Goal: Task Accomplishment & Management: Use online tool/utility

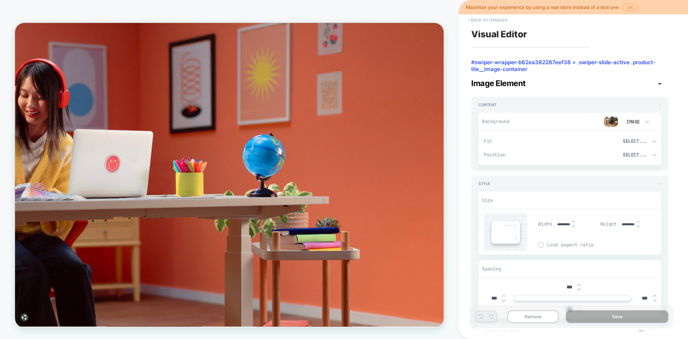
click at [499, 23] on button "< Back to changes" at bounding box center [487, 19] width 47 height 11
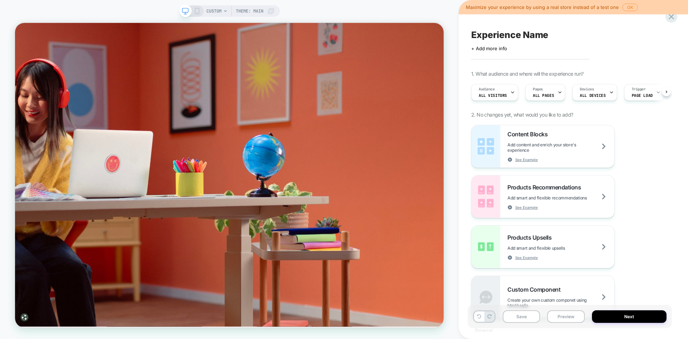
scroll to position [0, 0]
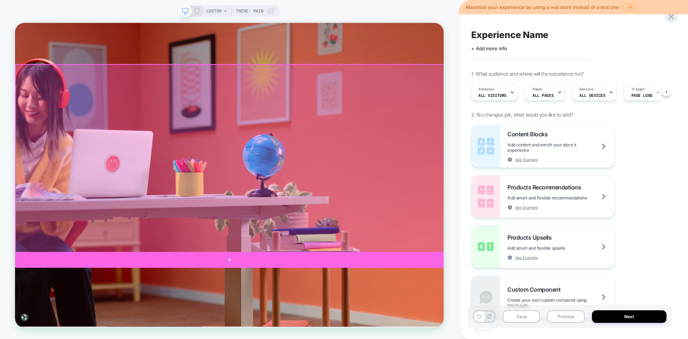
click at [309, 336] on div at bounding box center [300, 338] width 571 height 21
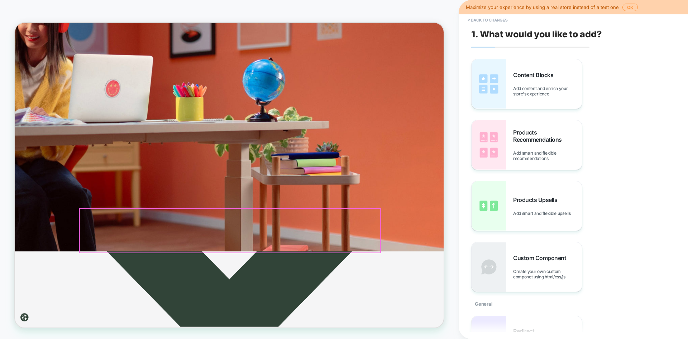
scroll to position [116, 0]
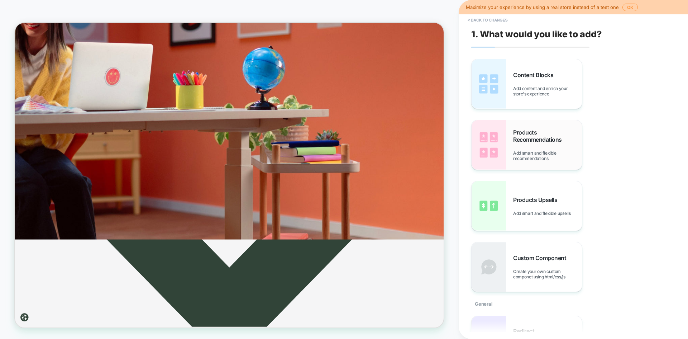
click at [541, 145] on div "Products Recommendations Add smart and flexible recommendations" at bounding box center [547, 145] width 69 height 32
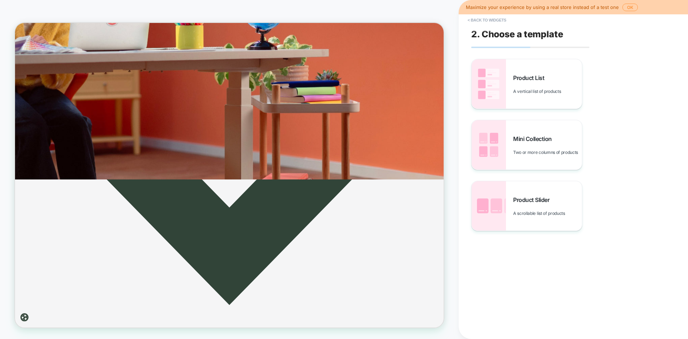
scroll to position [152, 0]
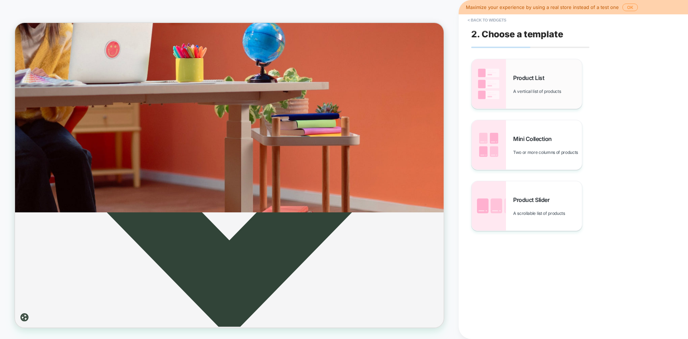
click at [544, 94] on span "A vertical list of products" at bounding box center [538, 90] width 51 height 5
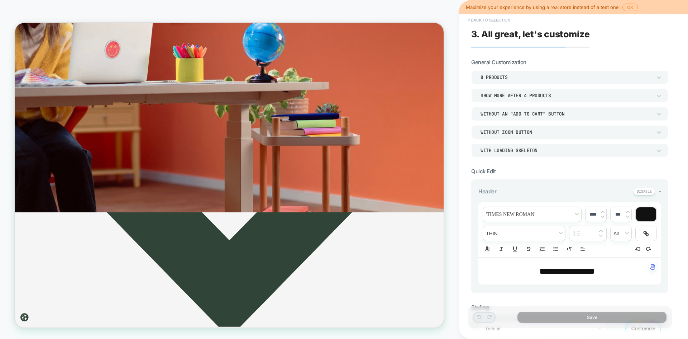
click at [498, 18] on button "< Back to selection" at bounding box center [489, 19] width 50 height 11
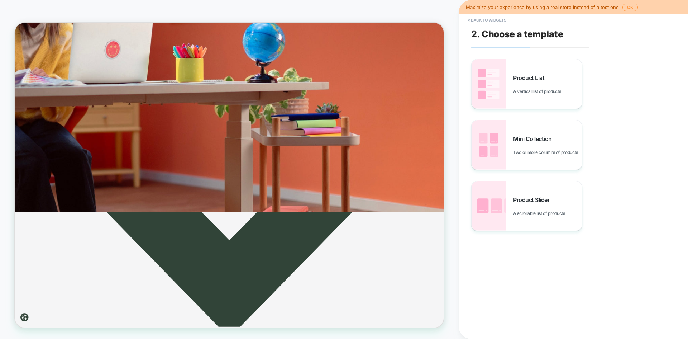
scroll to position [145, 0]
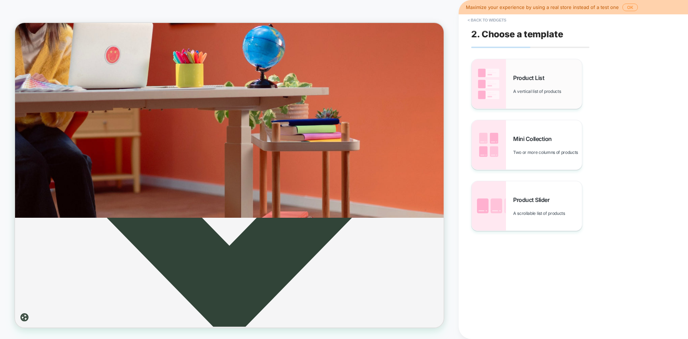
click at [552, 89] on span "A vertical list of products" at bounding box center [538, 90] width 51 height 5
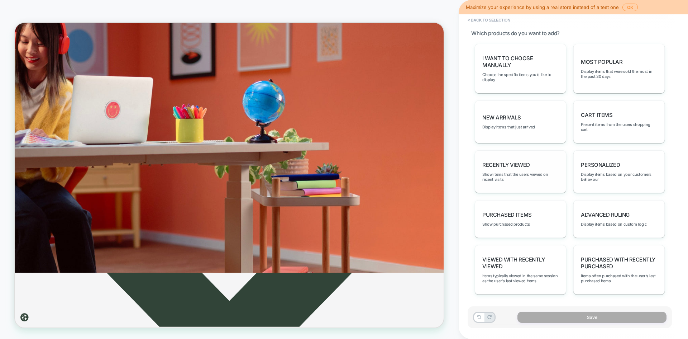
scroll to position [326, 0]
click at [603, 67] on span "Display items that were sold the most in the past 30 days" at bounding box center [619, 72] width 76 height 10
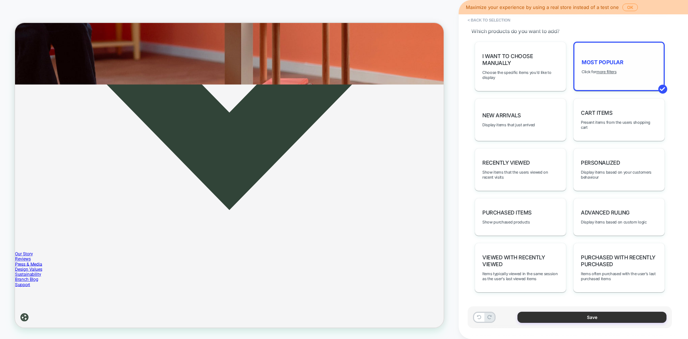
click at [568, 312] on button "Save" at bounding box center [591, 316] width 149 height 11
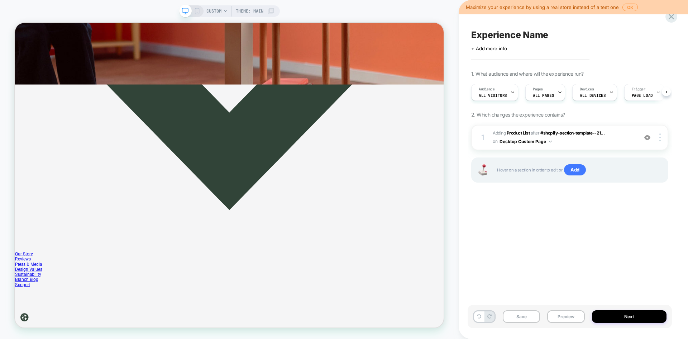
scroll to position [0, 0]
click at [660, 140] on img at bounding box center [659, 137] width 1 height 8
click at [661, 138] on div at bounding box center [661, 137] width 14 height 8
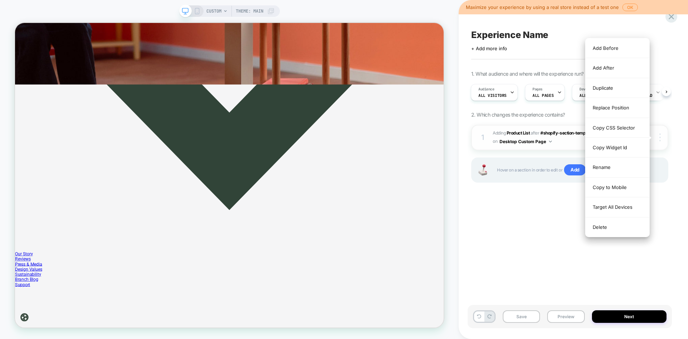
click at [661, 138] on div at bounding box center [661, 137] width 14 height 8
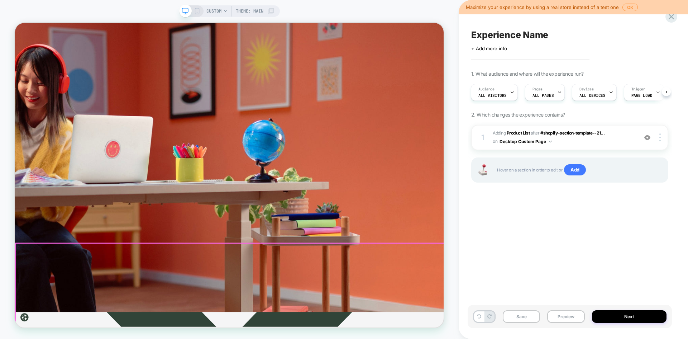
scroll to position [0, 0]
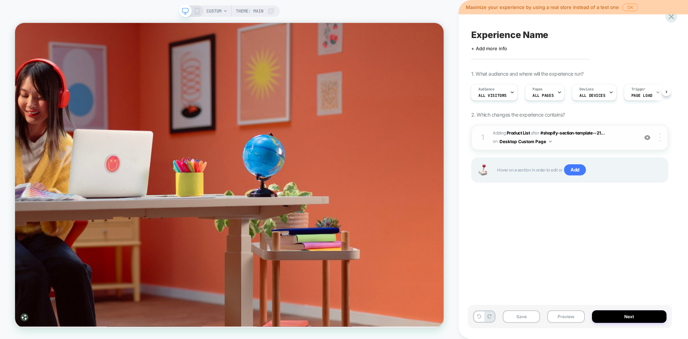
click at [661, 139] on div at bounding box center [661, 137] width 14 height 8
click at [541, 214] on div "Experience Name Click to edit experience details + Add more info 1. What audien…" at bounding box center [570, 169] width 204 height 324
click at [605, 315] on button "Next" at bounding box center [629, 316] width 75 height 13
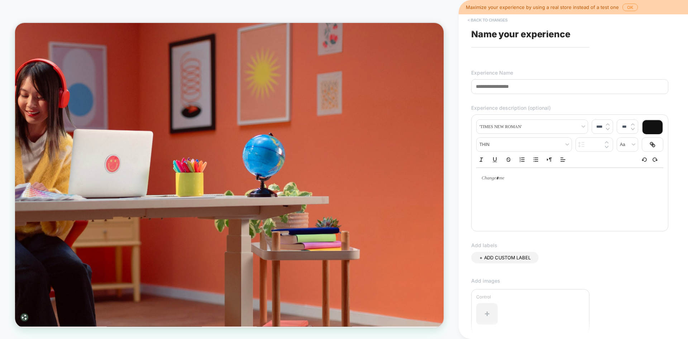
click at [486, 23] on button "< Back to changes" at bounding box center [487, 19] width 47 height 11
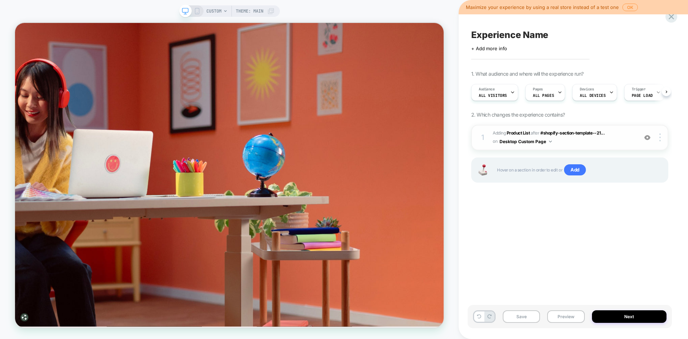
scroll to position [0, 0]
click at [662, 138] on div at bounding box center [661, 137] width 14 height 8
click at [657, 139] on div at bounding box center [661, 137] width 14 height 8
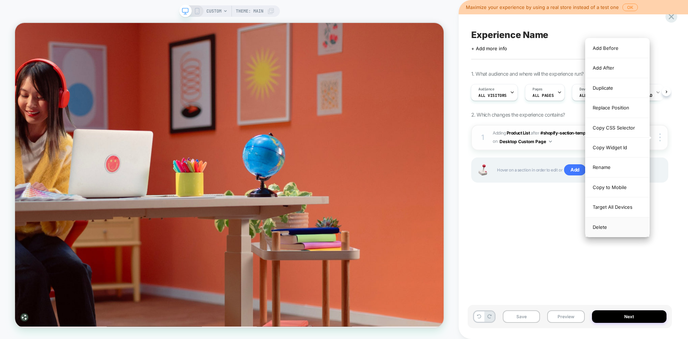
click at [614, 226] on div "Delete" at bounding box center [617, 226] width 64 height 19
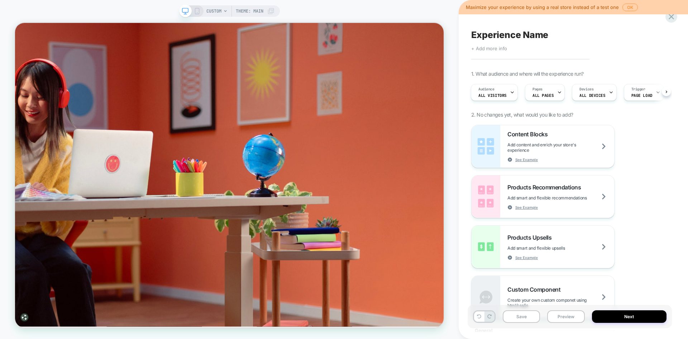
click at [496, 49] on span "+ Add more info" at bounding box center [489, 49] width 36 height 6
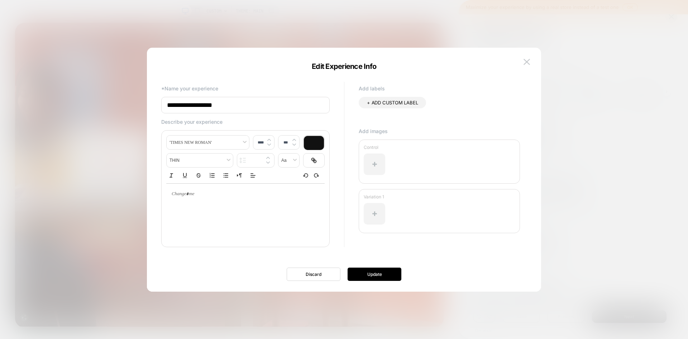
drag, startPoint x: 273, startPoint y: 109, endPoint x: 153, endPoint y: 104, distance: 119.8
click at [153, 104] on div "**********" at bounding box center [344, 173] width 394 height 236
type input "**********"
click at [387, 273] on button "Update" at bounding box center [375, 273] width 54 height 13
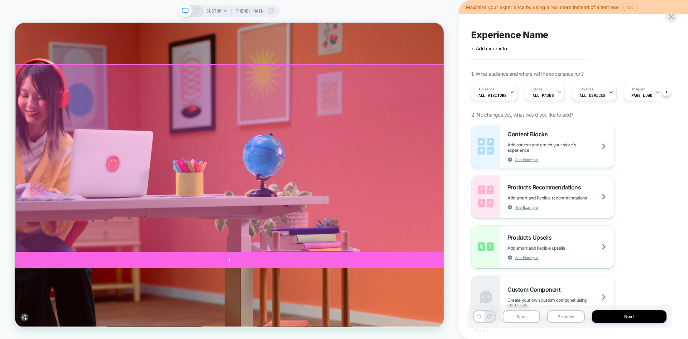
click at [305, 335] on div at bounding box center [300, 338] width 571 height 21
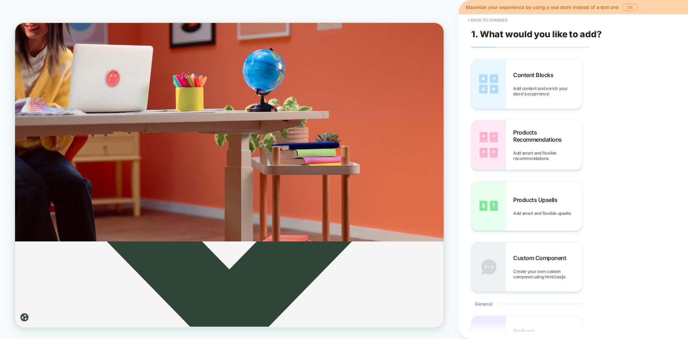
scroll to position [116, 0]
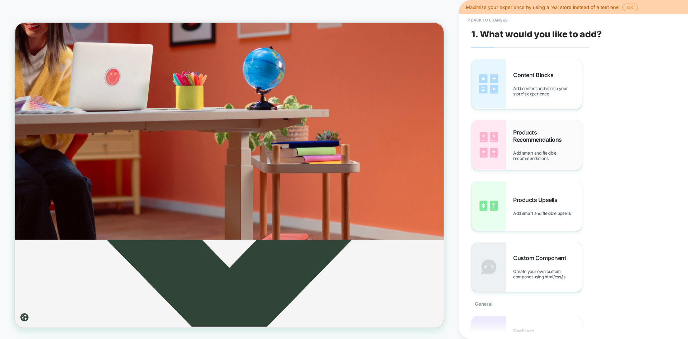
click at [542, 146] on div "Products Recommendations Add smart and flexible recommendations" at bounding box center [547, 145] width 69 height 32
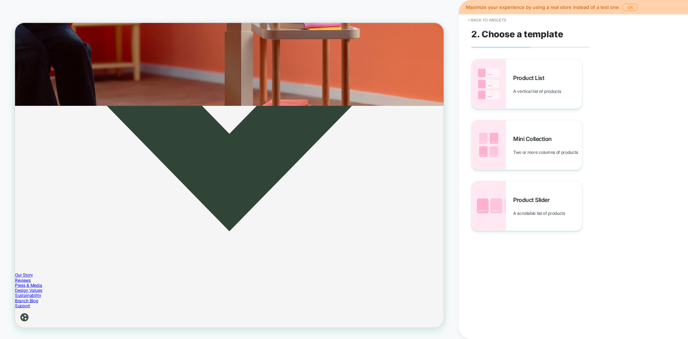
scroll to position [296, 0]
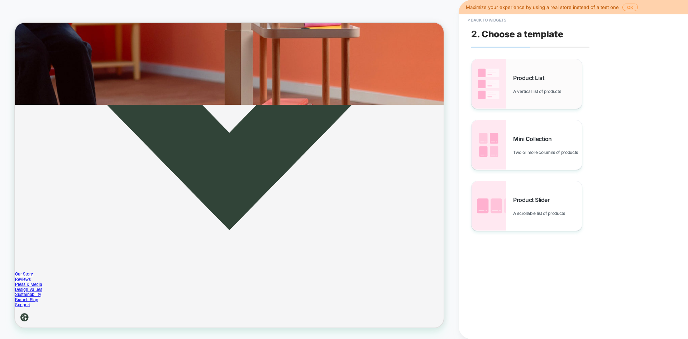
click at [543, 91] on span "A vertical list of products" at bounding box center [538, 90] width 51 height 5
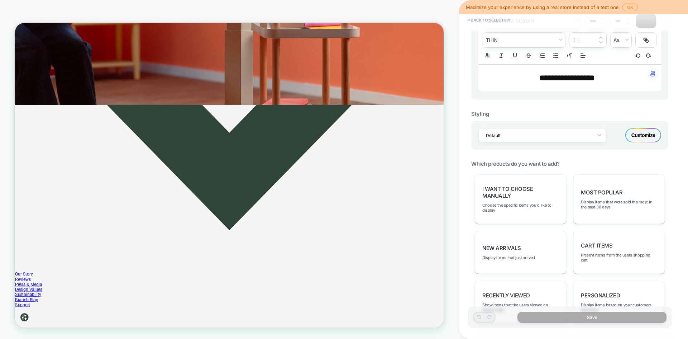
scroll to position [251, 0]
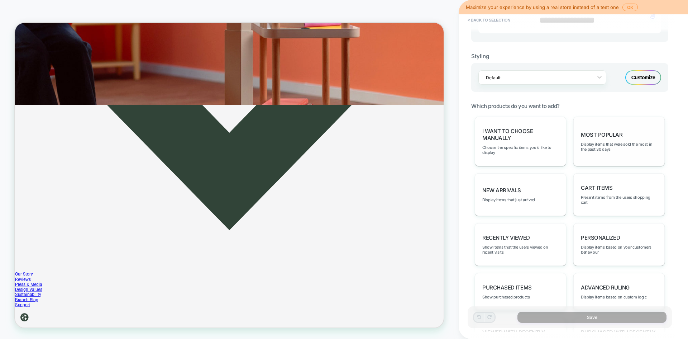
click at [642, 139] on div "Most Popular Display items that were sold the most in the past 30 days" at bounding box center [618, 140] width 91 height 49
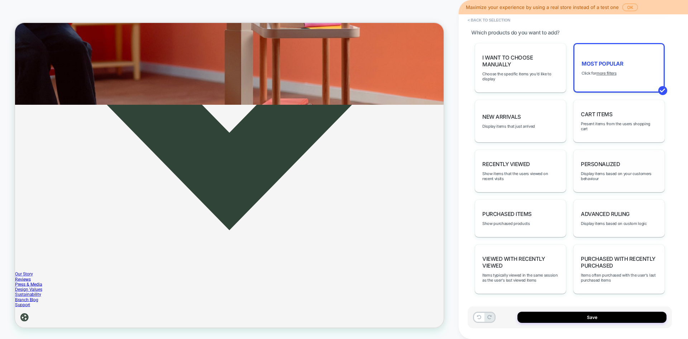
scroll to position [326, 0]
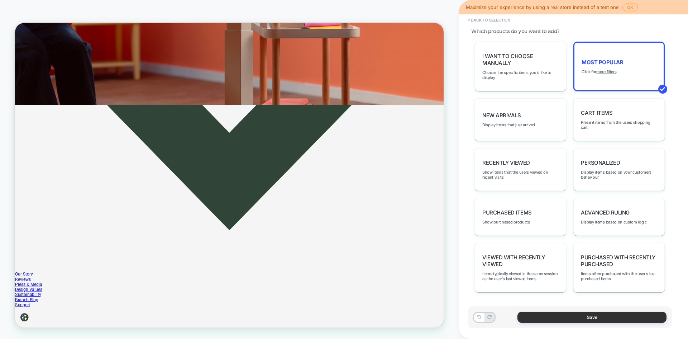
click at [554, 318] on button "Save" at bounding box center [591, 316] width 149 height 11
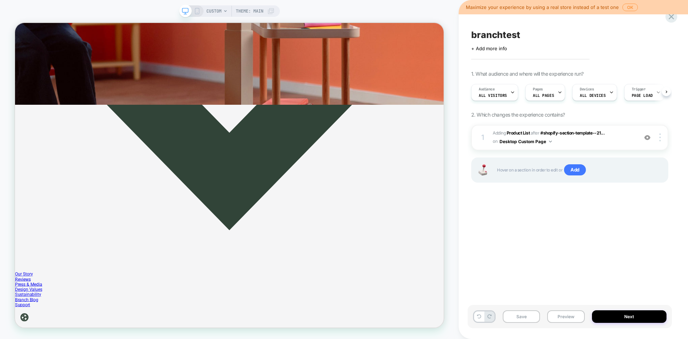
scroll to position [0, 0]
click at [619, 323] on div "Save Preview Next" at bounding box center [570, 316] width 204 height 23
click at [619, 315] on button "Next" at bounding box center [629, 316] width 75 height 13
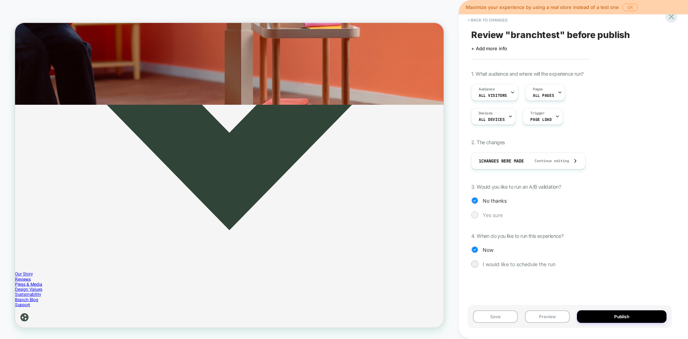
click at [490, 212] on span "Yes sure" at bounding box center [493, 215] width 20 height 6
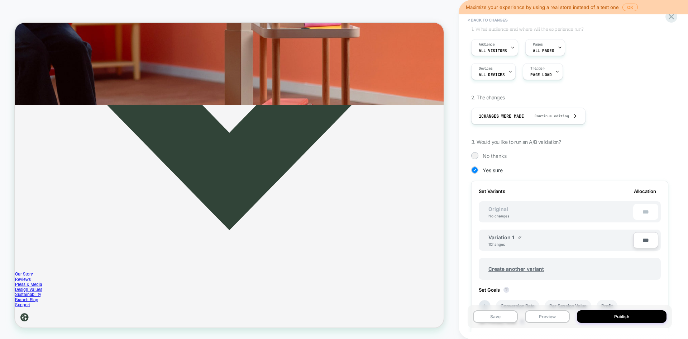
scroll to position [0, 0]
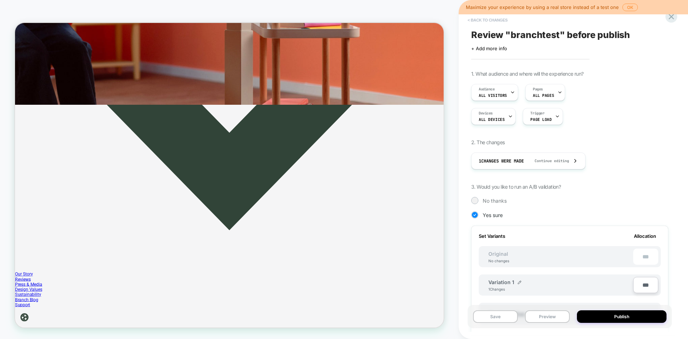
click at [487, 20] on button "< Back to changes" at bounding box center [487, 19] width 47 height 11
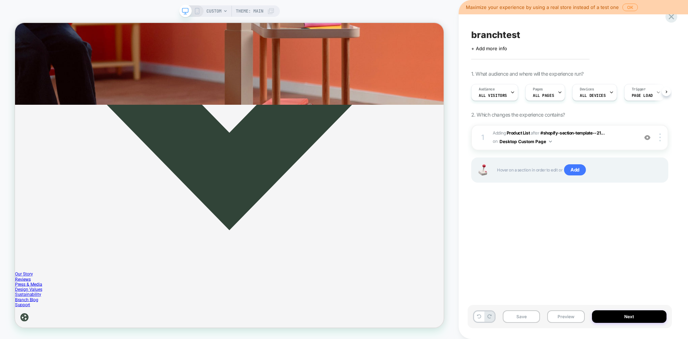
scroll to position [0, 0]
click at [648, 321] on button "Next" at bounding box center [629, 316] width 75 height 13
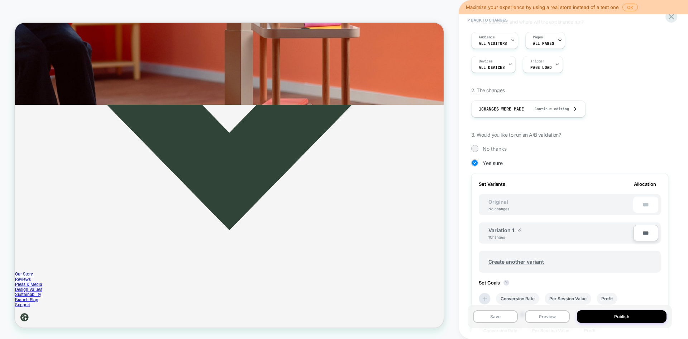
scroll to position [0, 0]
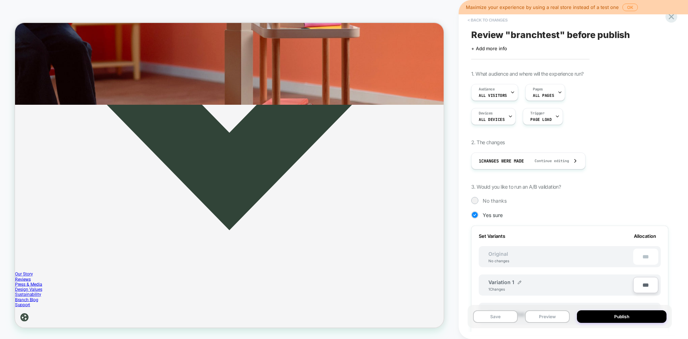
click at [482, 18] on button "< Back to changes" at bounding box center [487, 19] width 47 height 11
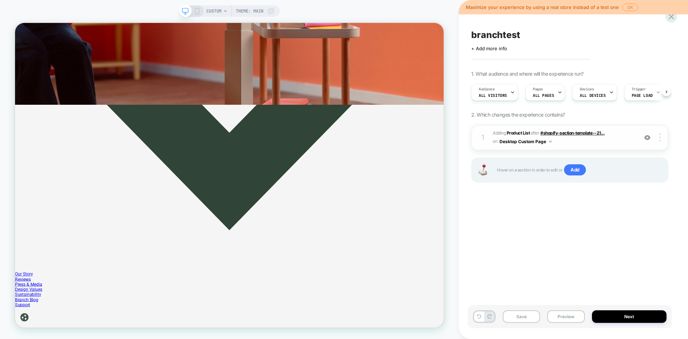
scroll to position [0, 0]
click at [627, 314] on button "Next" at bounding box center [629, 316] width 75 height 13
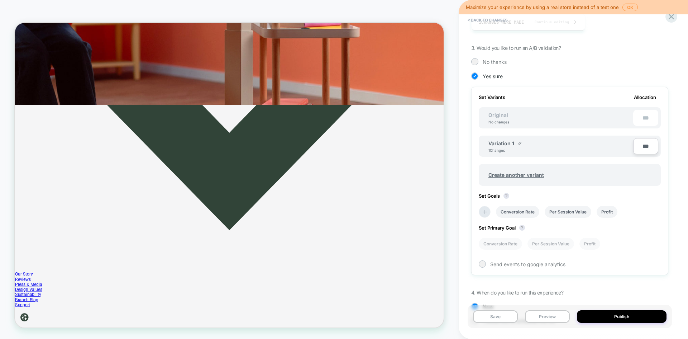
scroll to position [143, 0]
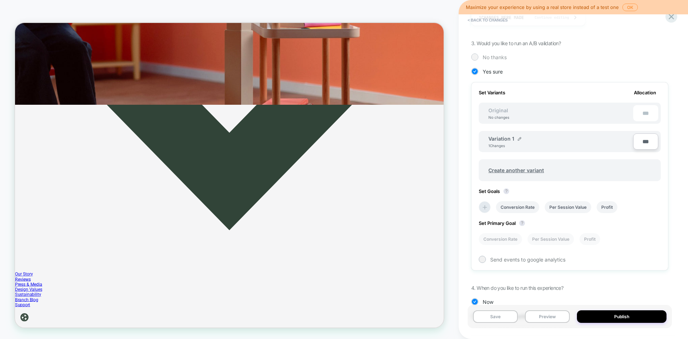
click at [479, 59] on div "No thanks" at bounding box center [569, 56] width 197 height 7
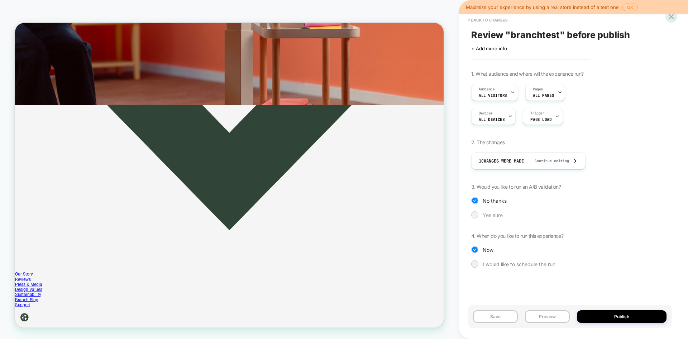
click at [476, 215] on div at bounding box center [474, 214] width 5 height 5
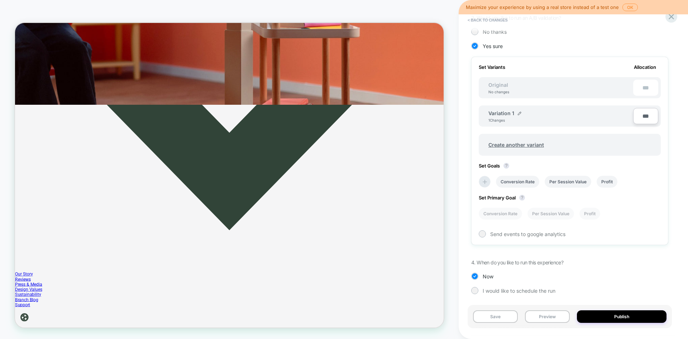
scroll to position [171, 0]
click at [600, 316] on button "Publish" at bounding box center [622, 316] width 90 height 13
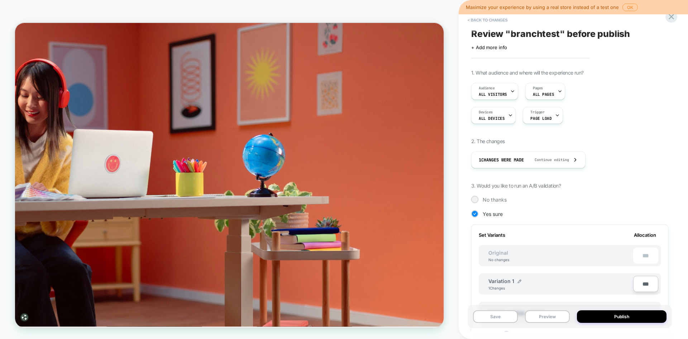
scroll to position [0, 0]
click at [484, 18] on button "< Back to changes" at bounding box center [487, 19] width 47 height 11
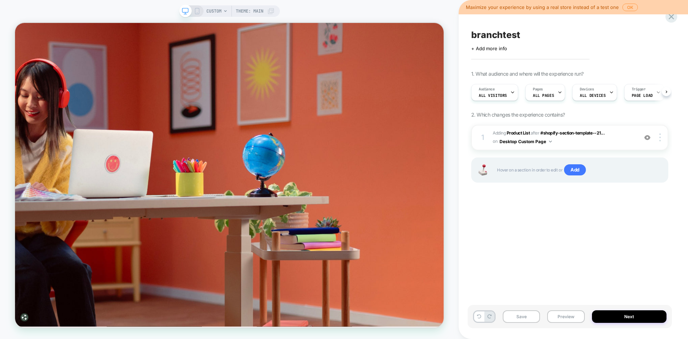
scroll to position [0, 0]
click at [214, 11] on span "CUSTOM" at bounding box center [213, 10] width 15 height 11
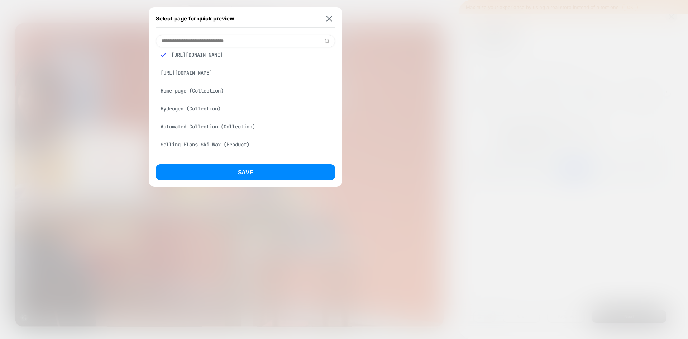
scroll to position [0, 0]
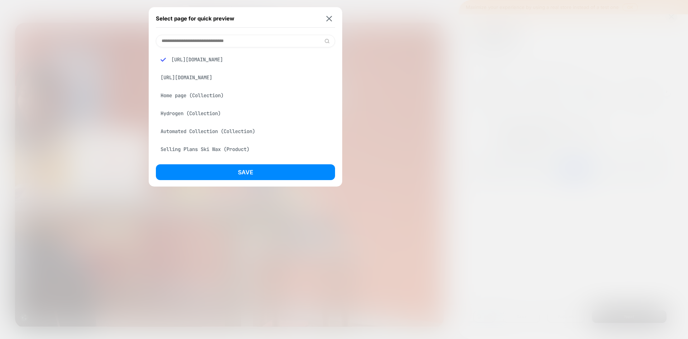
click at [330, 15] on div "Select page for quick preview" at bounding box center [245, 19] width 179 height 18
click at [327, 19] on img at bounding box center [329, 18] width 6 height 5
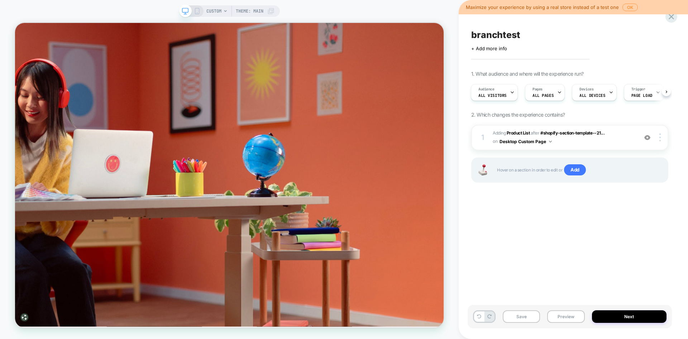
click at [185, 9] on icon at bounding box center [185, 11] width 6 height 6
click at [139, 8] on div "CUSTOM Theme: MAIN" at bounding box center [229, 169] width 459 height 324
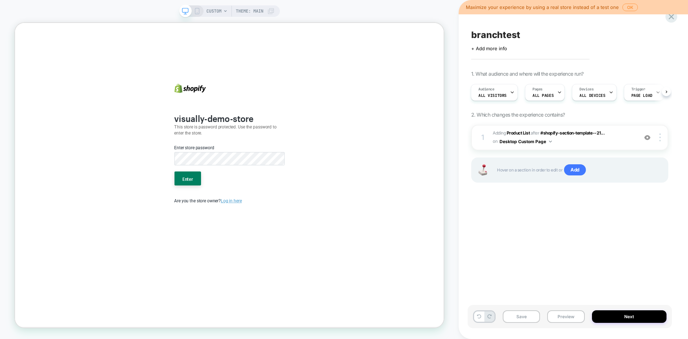
scroll to position [0, 1]
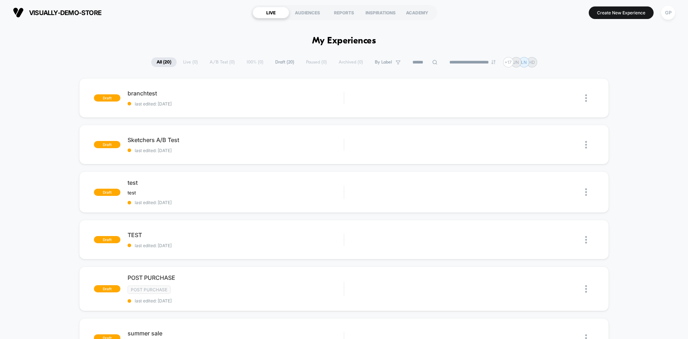
click at [225, 61] on div "**********" at bounding box center [344, 62] width 386 height 10
click at [219, 64] on div "**********" at bounding box center [344, 62] width 386 height 10
click at [278, 63] on span "Draft ( 20 )" at bounding box center [285, 62] width 30 height 10
click at [418, 63] on input at bounding box center [426, 62] width 36 height 9
click at [449, 62] on div at bounding box center [426, 62] width 72 height 9
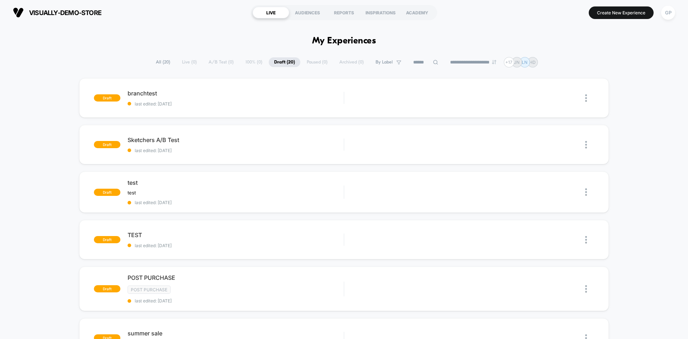
click at [348, 60] on div "**********" at bounding box center [343, 62] width 387 height 10
click at [306, 62] on div "**********" at bounding box center [343, 62] width 387 height 10
click at [164, 63] on span "All ( 20 )" at bounding box center [162, 62] width 25 height 10
click at [282, 63] on span "Draft ( 20 )" at bounding box center [285, 62] width 30 height 10
click at [166, 61] on span "All ( 20 )" at bounding box center [162, 62] width 25 height 10
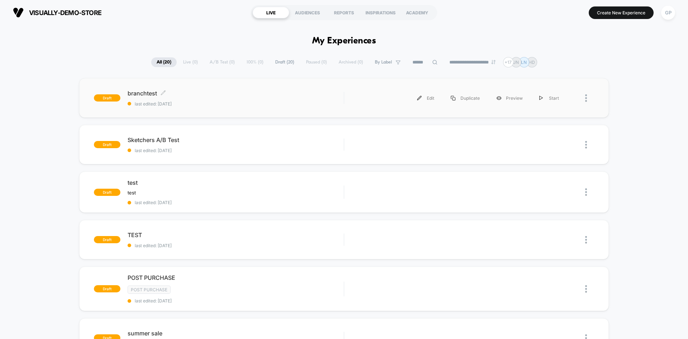
click at [205, 98] on div "branchtest Click to edit experience details Click to edit experience details la…" at bounding box center [236, 98] width 216 height 17
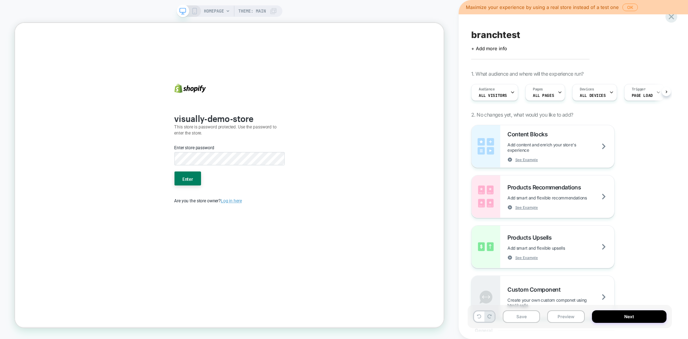
scroll to position [0, 0]
click at [216, 15] on span "HOMEPAGE" at bounding box center [214, 10] width 20 height 11
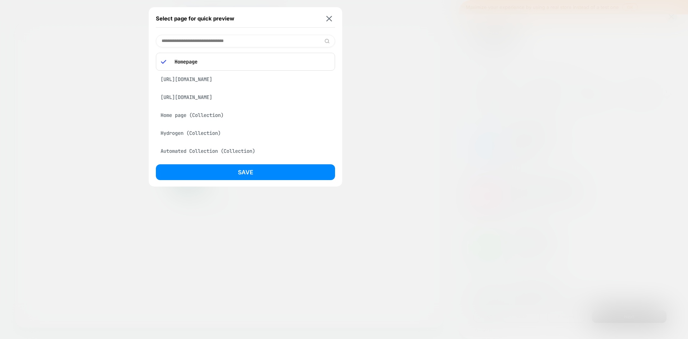
click at [234, 81] on div "[URL][DOMAIN_NAME]" at bounding box center [245, 79] width 179 height 14
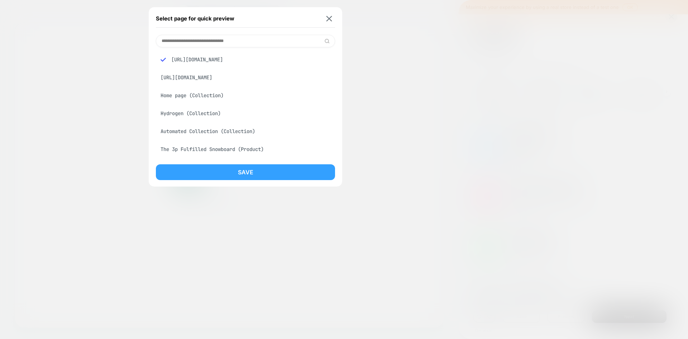
click at [264, 171] on button "Save" at bounding box center [245, 172] width 179 height 16
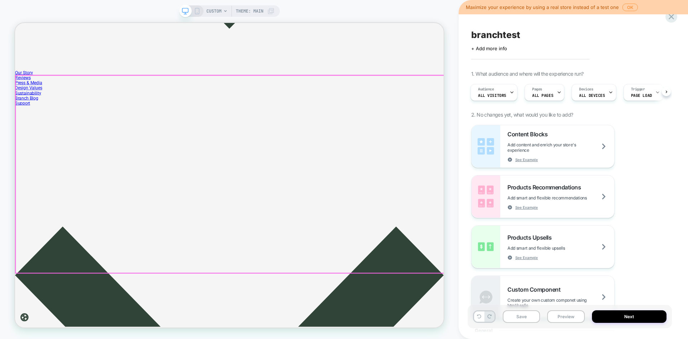
scroll to position [645, 0]
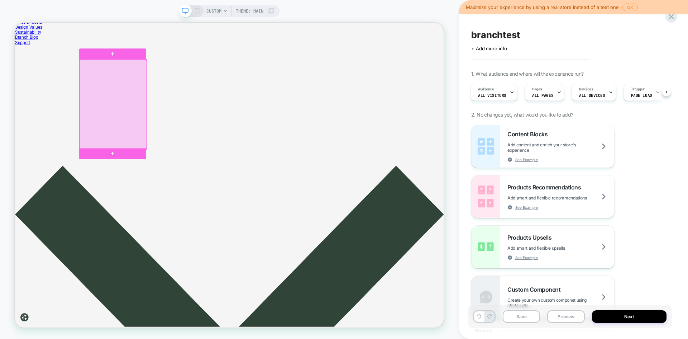
click at [145, 138] on div at bounding box center [146, 131] width 90 height 119
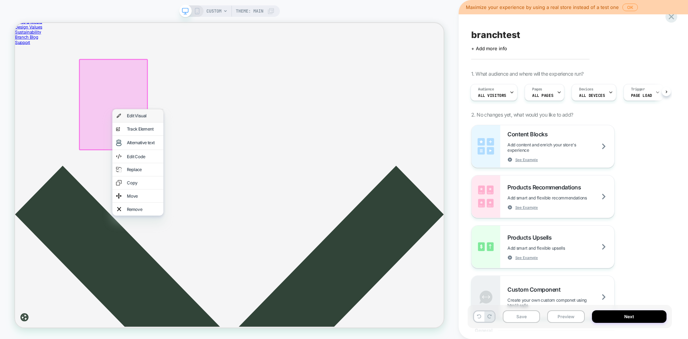
click at [174, 150] on div "Edit Visual" at bounding box center [179, 146] width 68 height 17
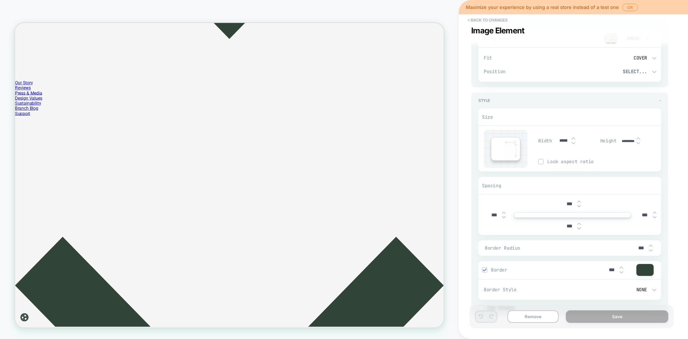
scroll to position [107, 0]
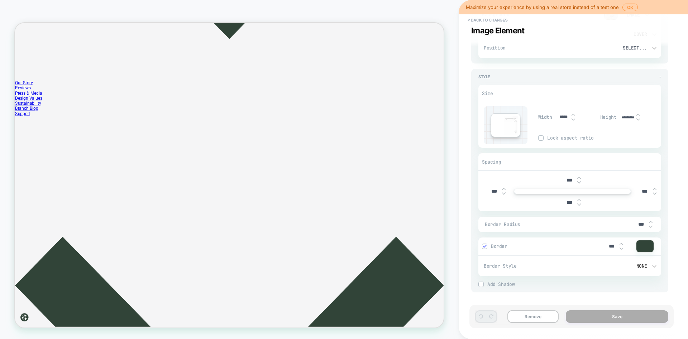
click at [638, 120] on img at bounding box center [638, 119] width 4 height 3
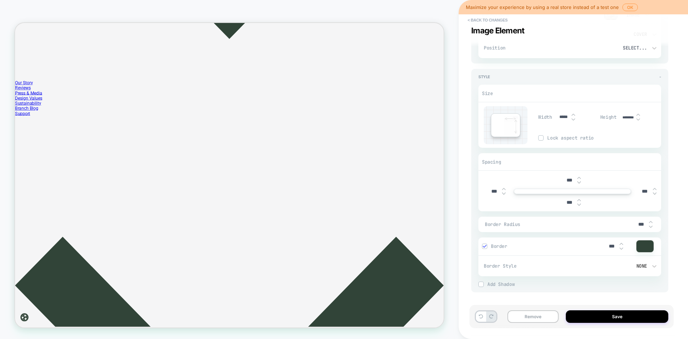
click at [638, 120] on img at bounding box center [638, 119] width 4 height 3
click at [636, 114] on img at bounding box center [638, 114] width 4 height 3
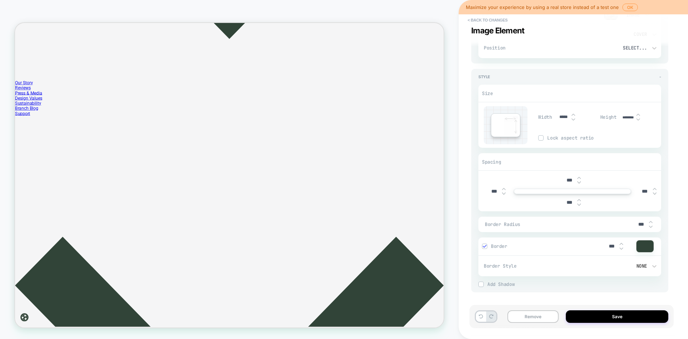
click at [636, 114] on img at bounding box center [638, 114] width 4 height 3
type input "********"
click at [578, 205] on img at bounding box center [579, 204] width 4 height 3
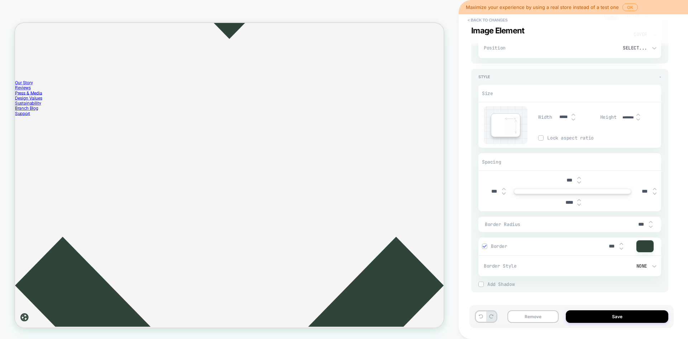
click at [578, 205] on img at bounding box center [579, 204] width 4 height 3
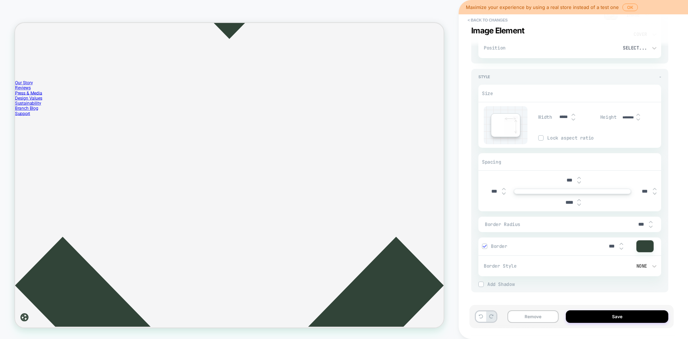
click at [578, 205] on img at bounding box center [579, 204] width 4 height 3
type input "*****"
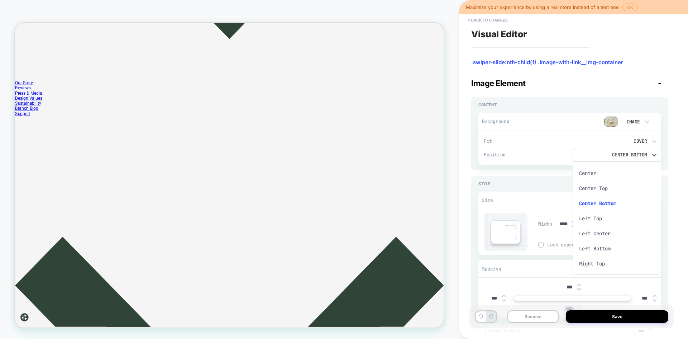
click at [619, 168] on div "Center" at bounding box center [616, 173] width 83 height 15
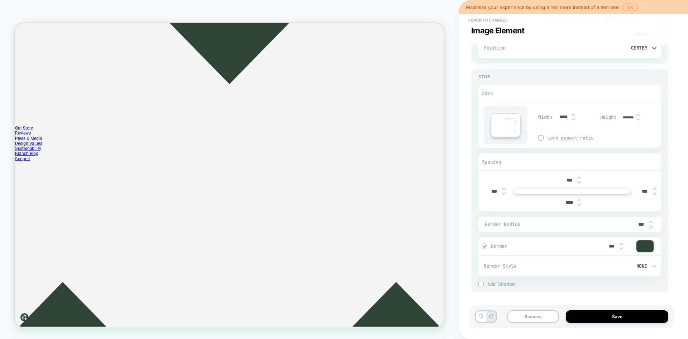
scroll to position [335, 0]
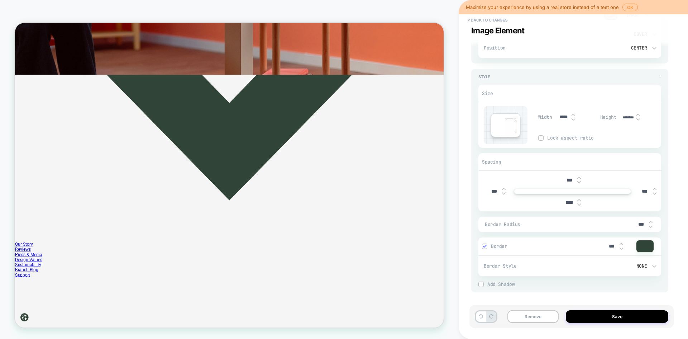
click at [495, 13] on div "Maximize your experience by using a real store instead of a test one OK" at bounding box center [573, 7] width 229 height 14
click at [494, 19] on button "< Back to changes" at bounding box center [487, 19] width 47 height 11
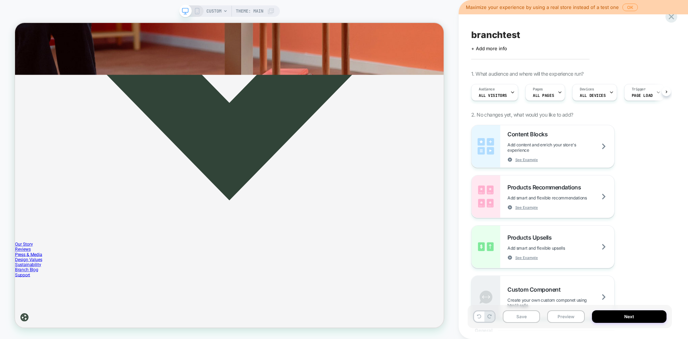
scroll to position [0, 0]
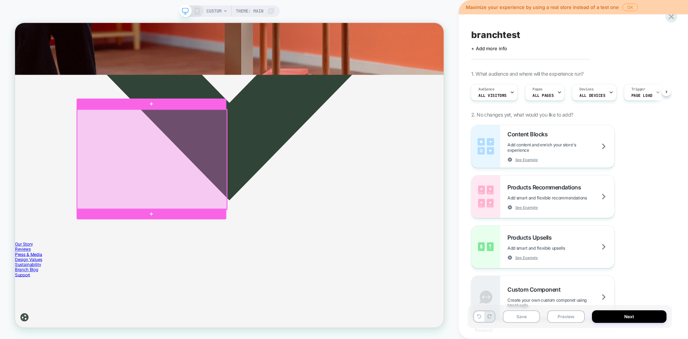
click at [239, 191] on div at bounding box center [197, 204] width 199 height 133
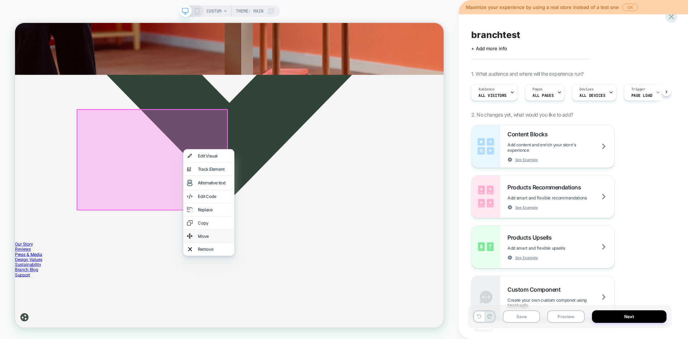
click at [277, 300] on div "Move" at bounding box center [273, 306] width 68 height 17
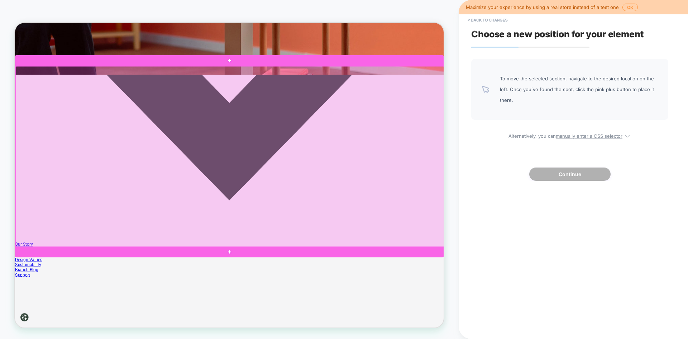
drag, startPoint x: 231, startPoint y: 210, endPoint x: 210, endPoint y: 211, distance: 20.8
click at [210, 211] on div at bounding box center [301, 201] width 571 height 241
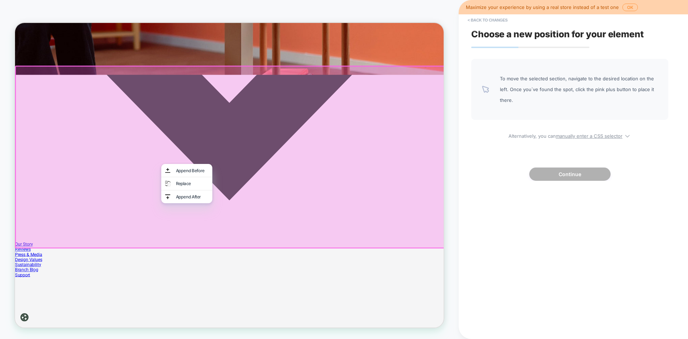
click at [170, 225] on div at bounding box center [300, 200] width 571 height 241
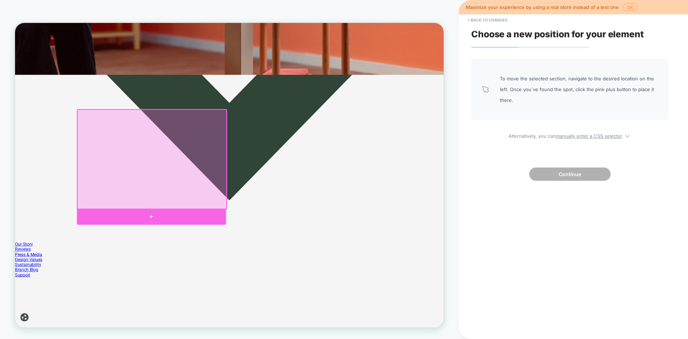
click at [206, 275] on div at bounding box center [196, 280] width 199 height 21
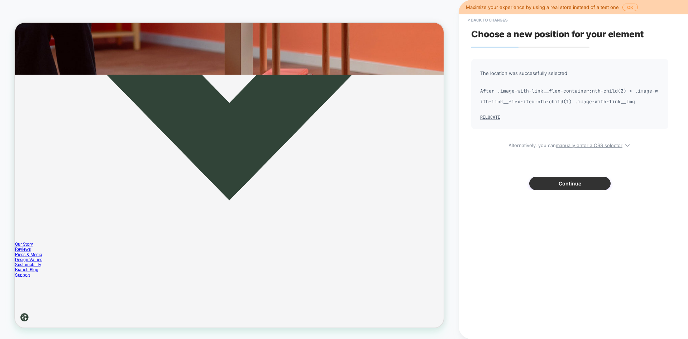
click at [595, 183] on button "Continue" at bounding box center [569, 183] width 81 height 13
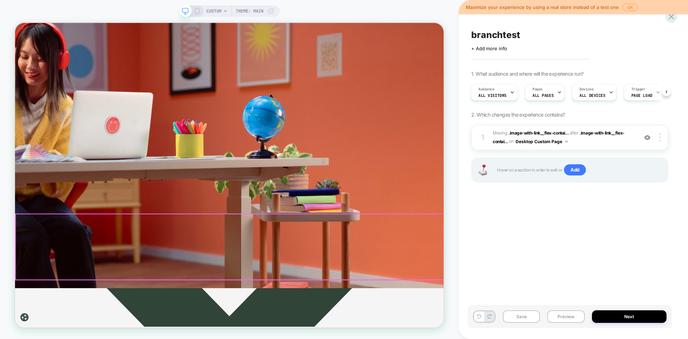
scroll to position [0, 0]
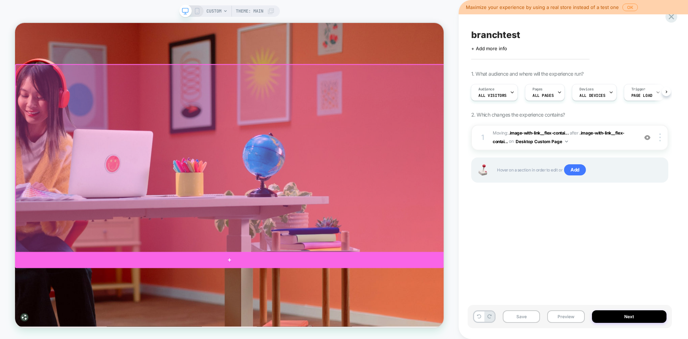
click at [309, 338] on div at bounding box center [300, 338] width 571 height 21
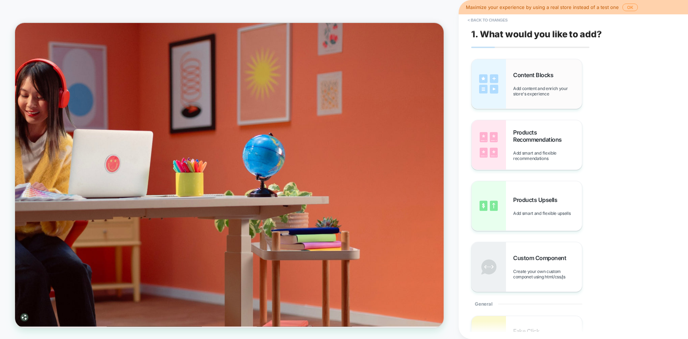
click at [517, 94] on span "Add content and enrich your store's experience" at bounding box center [547, 91] width 69 height 11
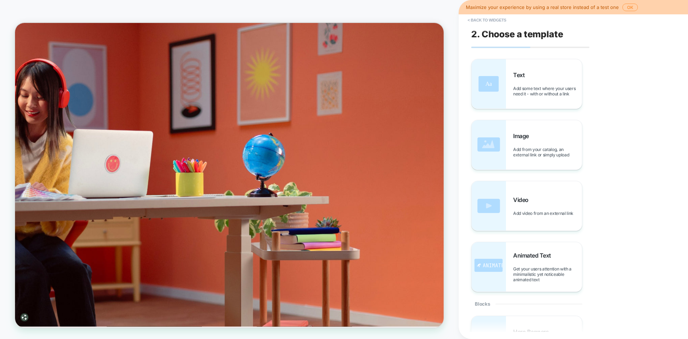
click at [517, 94] on span "Add some text where your users need it - with or without a link" at bounding box center [547, 91] width 69 height 11
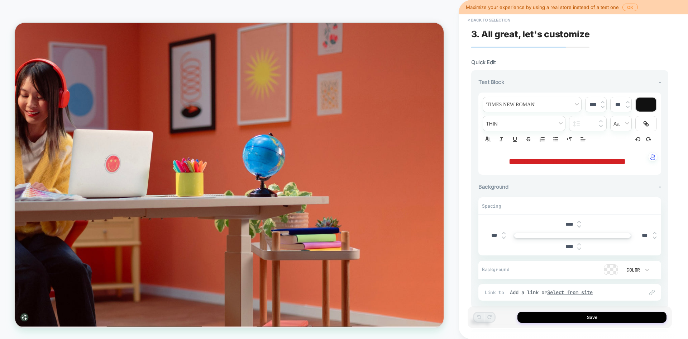
click at [581, 316] on button "Save" at bounding box center [591, 316] width 149 height 11
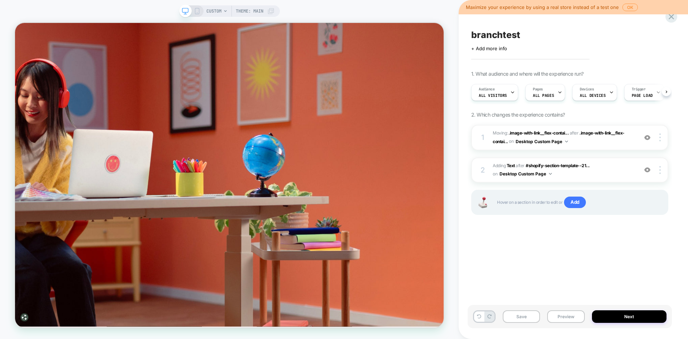
scroll to position [0, 0]
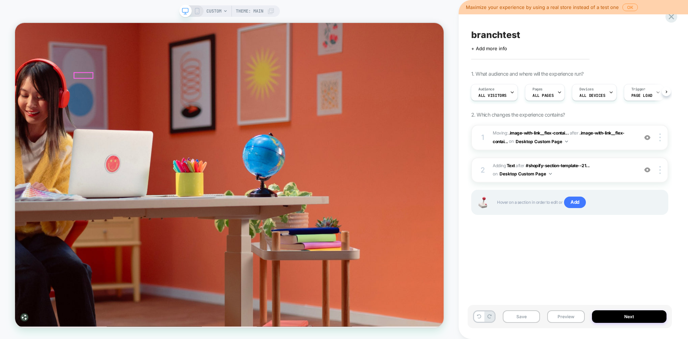
click at [223, 14] on div "CUSTOM Theme: MAIN" at bounding box center [240, 10] width 68 height 11
click at [225, 9] on icon at bounding box center [225, 11] width 4 height 4
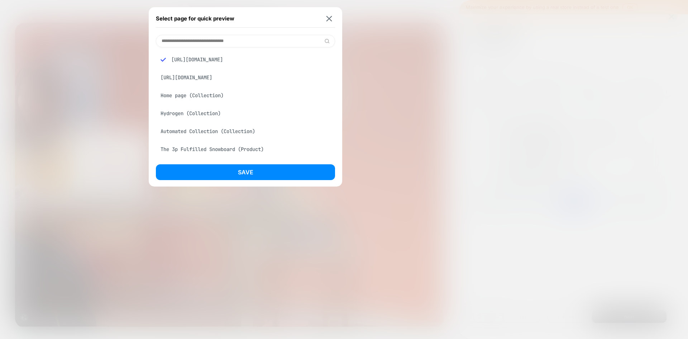
click at [217, 37] on input at bounding box center [245, 41] width 179 height 13
paste input "**********"
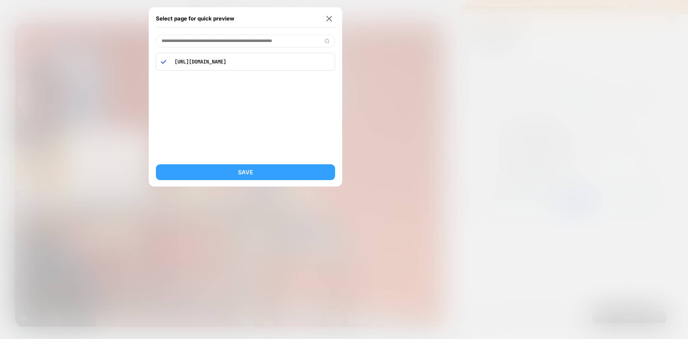
type input "**********"
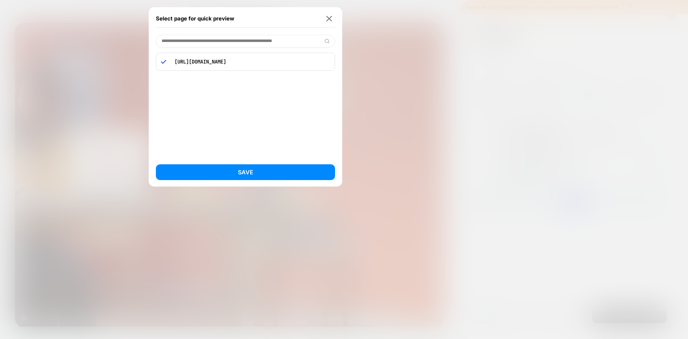
click at [272, 174] on button "Save" at bounding box center [245, 172] width 179 height 16
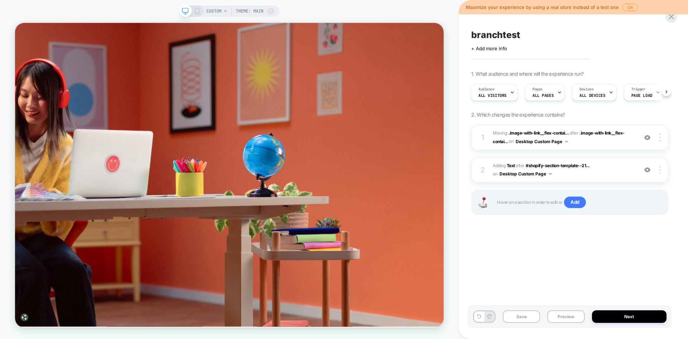
scroll to position [0, 1]
click at [485, 257] on div "branchtest Click to edit experience details + Add more info 1. What audience an…" at bounding box center [570, 169] width 204 height 324
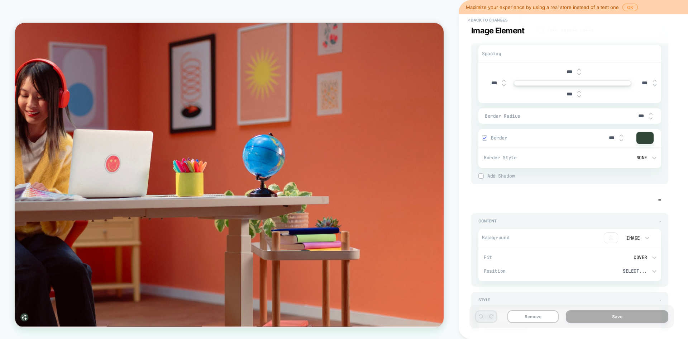
scroll to position [0, 0]
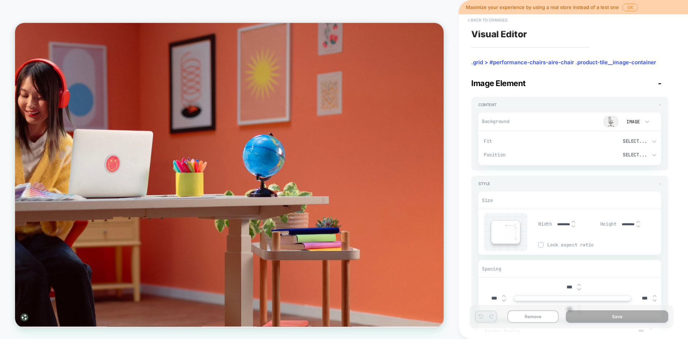
click at [492, 19] on button "< Back to changes" at bounding box center [487, 19] width 47 height 11
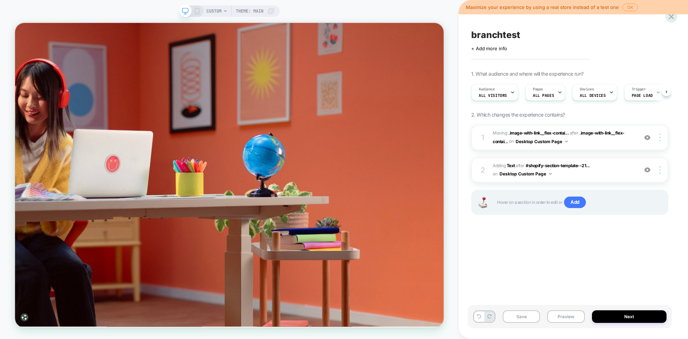
scroll to position [0, 0]
click at [552, 248] on div "branchtest Click to edit experience details + Add more info 1. What audience an…" at bounding box center [570, 169] width 204 height 324
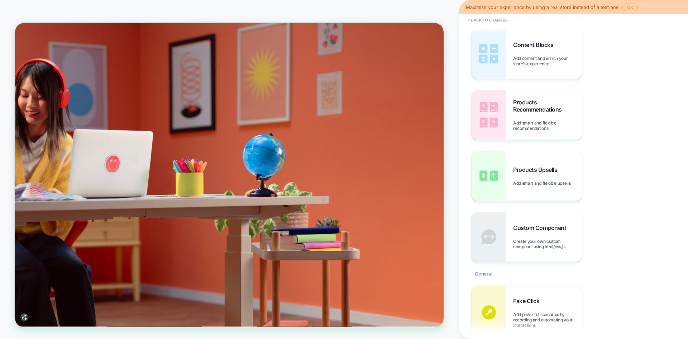
scroll to position [0, 0]
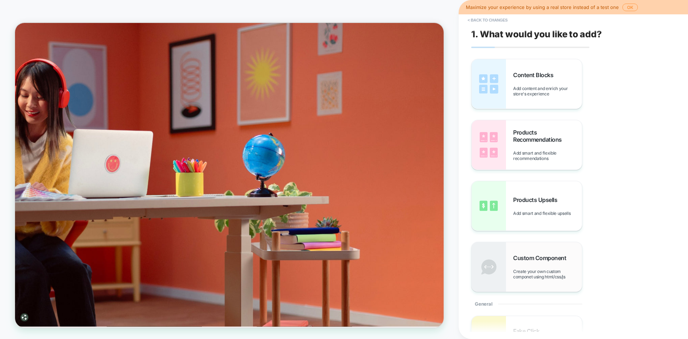
click at [539, 268] on div "Custom Component Create your own custom componet using html/css/js" at bounding box center [547, 266] width 69 height 25
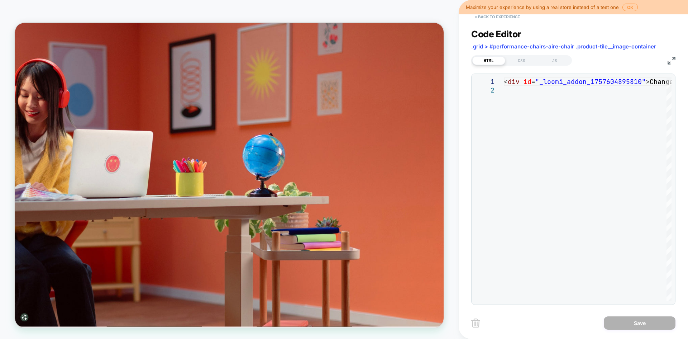
click at [477, 16] on button "< Back to experience" at bounding box center [497, 16] width 52 height 11
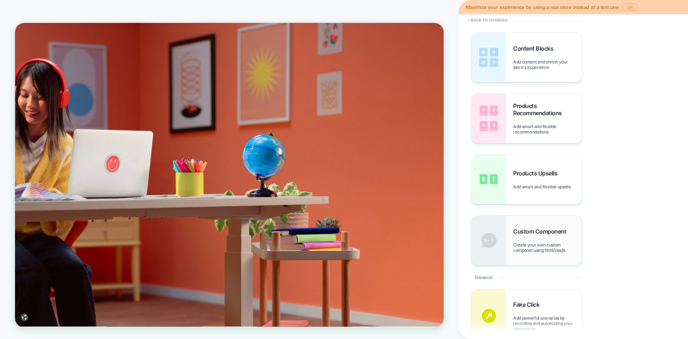
scroll to position [143, 0]
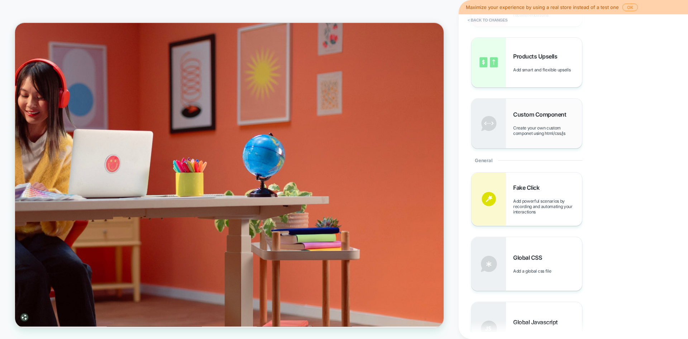
click at [560, 120] on div "Custom Component Create your own custom componet using html/css/js" at bounding box center [547, 123] width 69 height 25
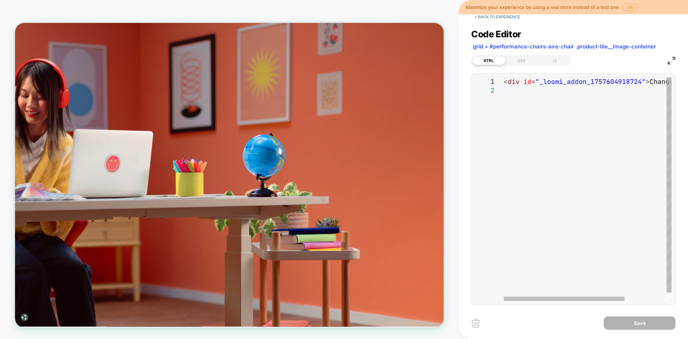
scroll to position [0, 0]
click at [538, 91] on div "< div id = "_loomi_addon_1757604918724" > Change Me! </ div >" at bounding box center [617, 193] width 226 height 232
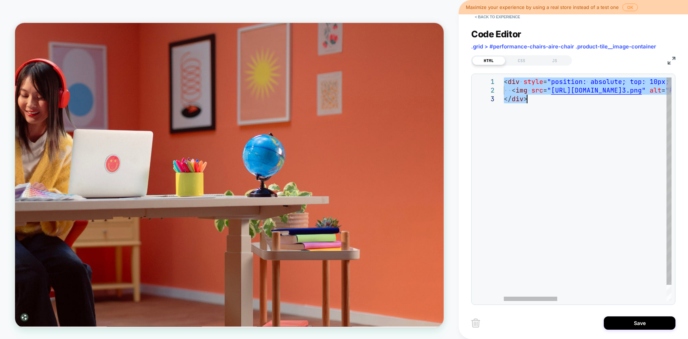
type textarea "**********"
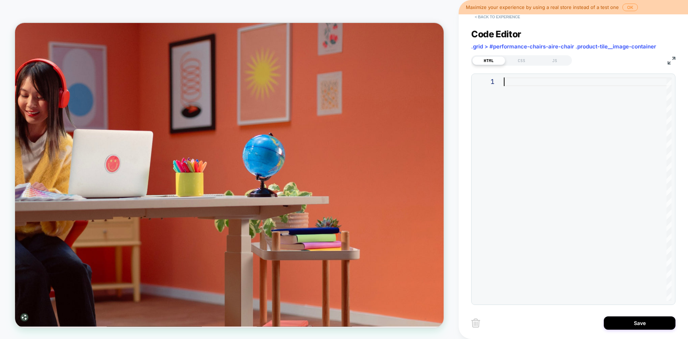
click at [497, 18] on button "< Back to experience" at bounding box center [497, 16] width 52 height 11
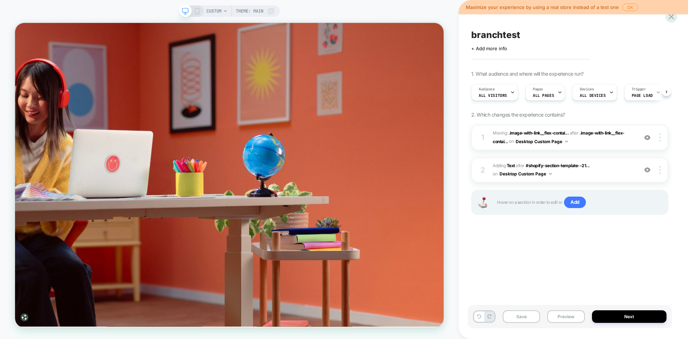
scroll to position [0, 0]
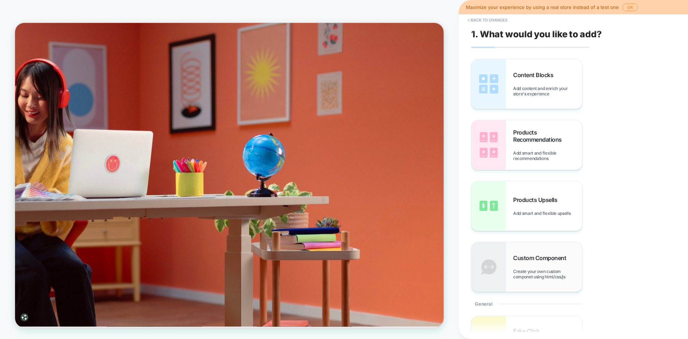
click at [546, 264] on div "Custom Component Create your own custom componet using html/css/js" at bounding box center [547, 266] width 69 height 25
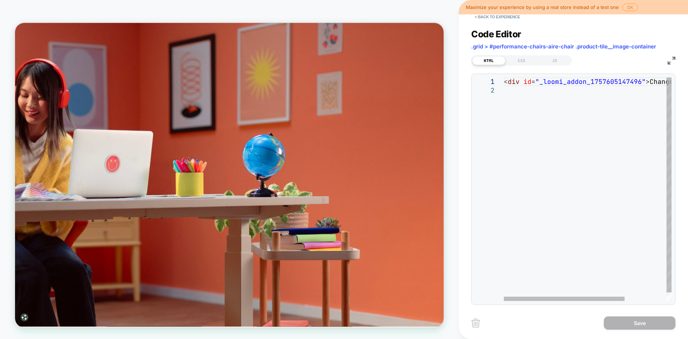
scroll to position [0, 0]
click at [546, 176] on div "< div id = "_loomi_addon_1757605147496" > Change Me! </ div >" at bounding box center [617, 193] width 226 height 232
type textarea "******"
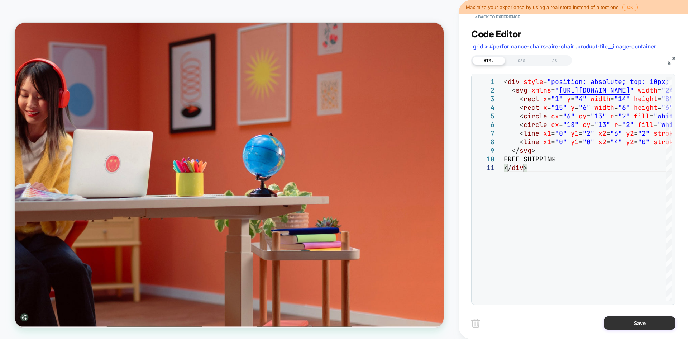
click at [640, 323] on button "Save" at bounding box center [640, 322] width 72 height 13
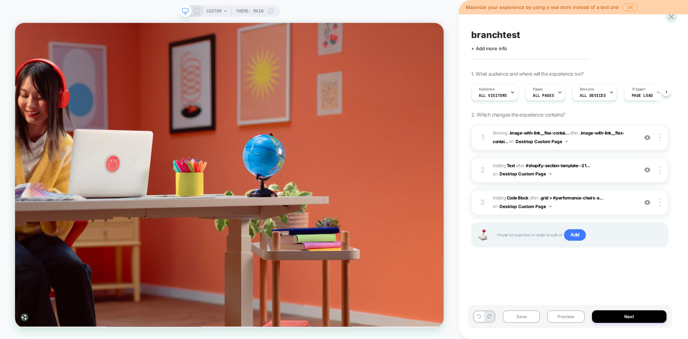
scroll to position [0, 0]
click at [579, 206] on span "Adding Code Block AFTER .grid > #performance-chairs-a... .grid > #performance-c…" at bounding box center [564, 202] width 142 height 17
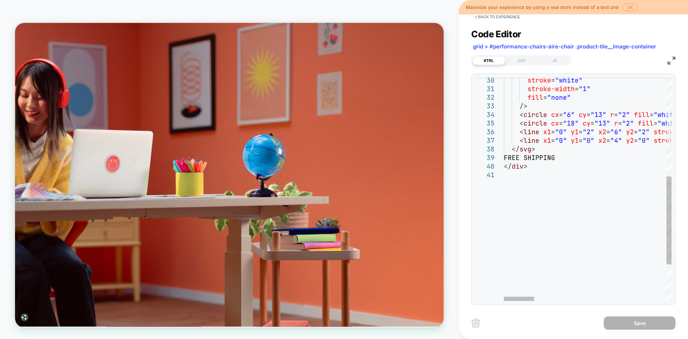
scroll to position [0, 0]
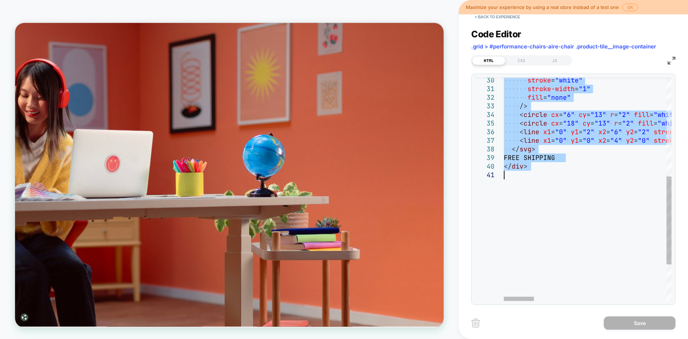
type textarea "**********"
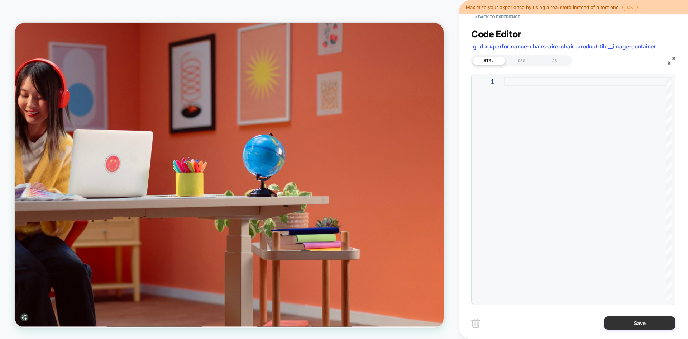
click at [622, 322] on button "Save" at bounding box center [640, 322] width 72 height 13
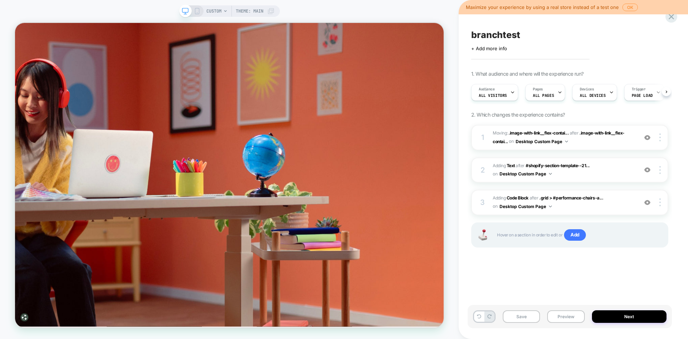
scroll to position [0, 0]
click at [521, 281] on div "branchtest Click to edit experience details + Add more info 1. What audience an…" at bounding box center [570, 169] width 204 height 324
click at [658, 204] on div at bounding box center [661, 202] width 14 height 8
click at [660, 202] on img at bounding box center [659, 202] width 1 height 8
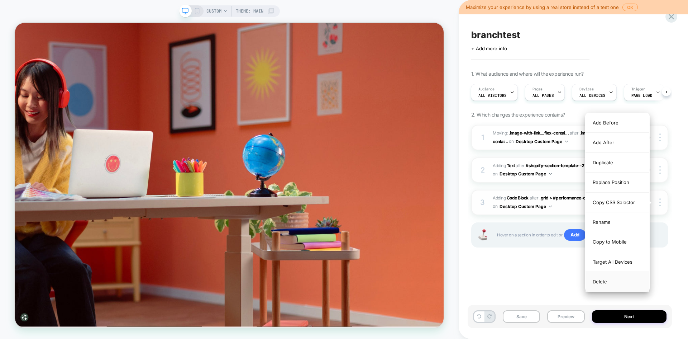
click at [607, 278] on div "Delete" at bounding box center [617, 281] width 64 height 19
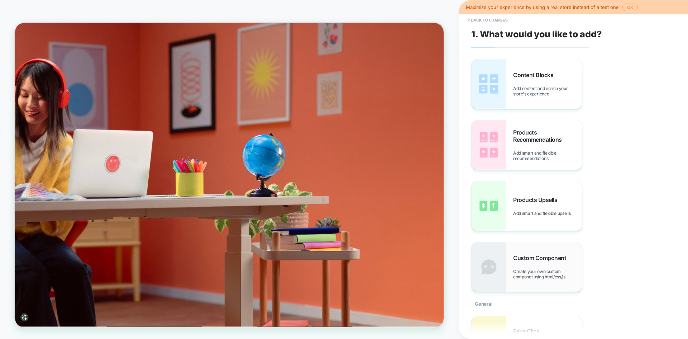
click at [543, 262] on div "Custom Component Create your own custom componet using html/css/js" at bounding box center [547, 266] width 69 height 25
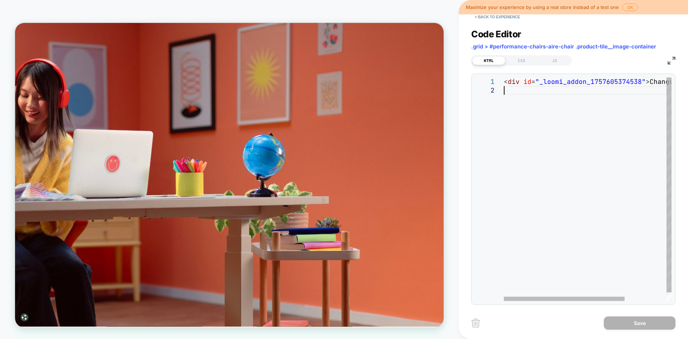
scroll to position [0, 0]
click at [552, 213] on div "< div id = "_loomi_addon_1757605374538" > Change Me! </ div >" at bounding box center [617, 193] width 226 height 232
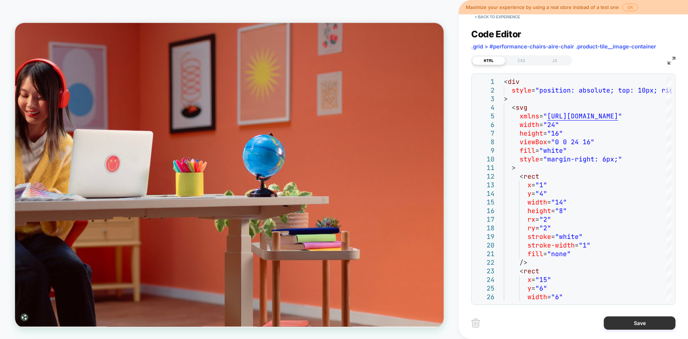
click at [628, 325] on button "Save" at bounding box center [640, 322] width 72 height 13
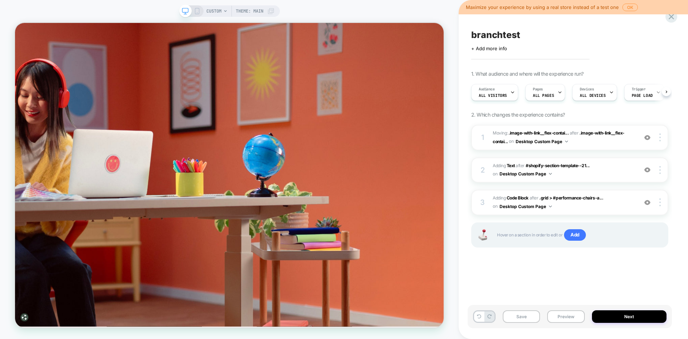
scroll to position [0, 0]
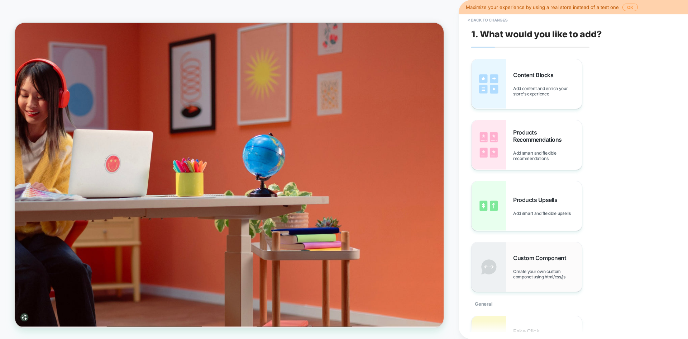
click at [530, 269] on span "Create your own custom componet using html/css/js" at bounding box center [547, 273] width 69 height 11
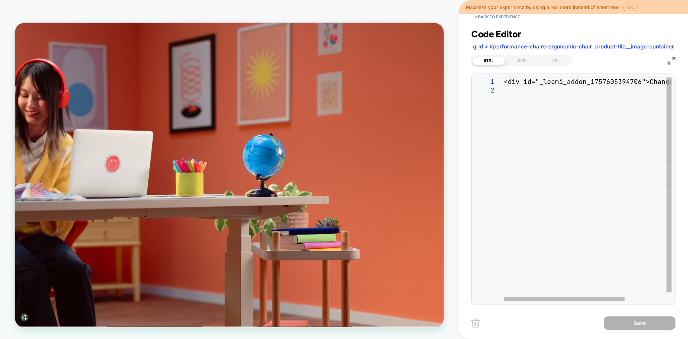
scroll to position [0, 0]
click at [544, 228] on div "<div id="_loomi_addon_1757605394706">Change Me!</d iv>" at bounding box center [616, 193] width 225 height 232
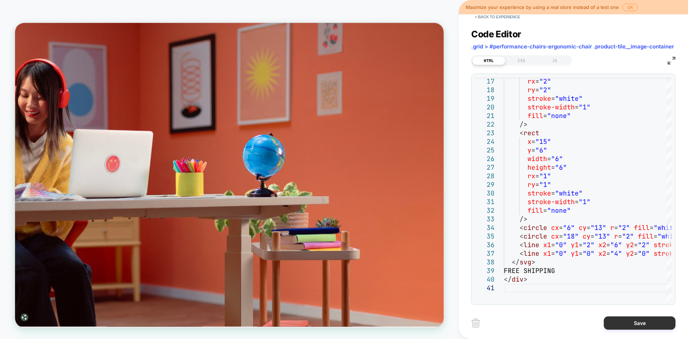
click at [636, 320] on button "Save" at bounding box center [640, 322] width 72 height 13
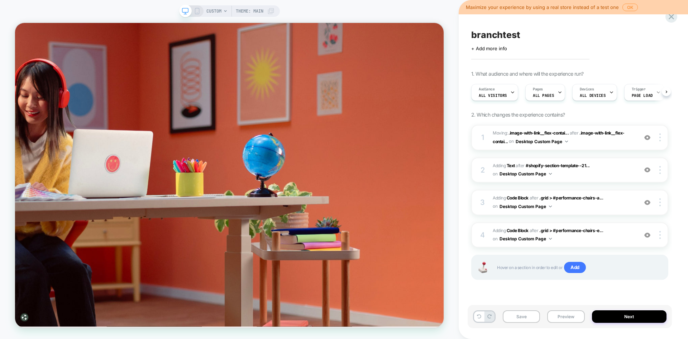
scroll to position [0, 0]
